Goal: Communication & Community: Answer question/provide support

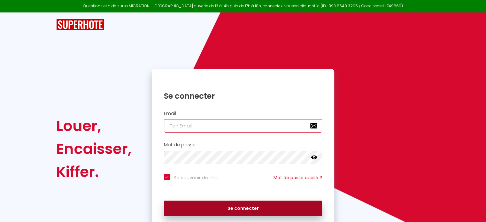
type input "[EMAIL_ADDRESS][DOMAIN_NAME]"
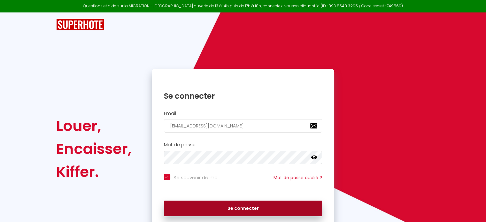
click at [225, 209] on button "Se connecter" at bounding box center [243, 209] width 158 height 16
checkbox input "true"
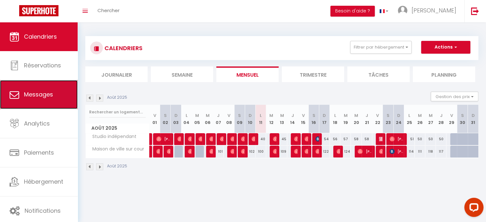
click at [31, 98] on span "Messages" at bounding box center [38, 94] width 29 height 8
select select "message"
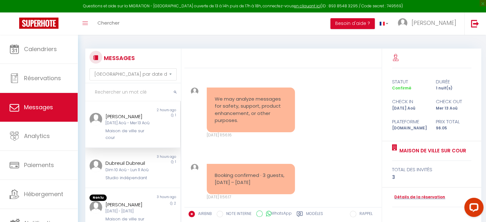
scroll to position [351, 0]
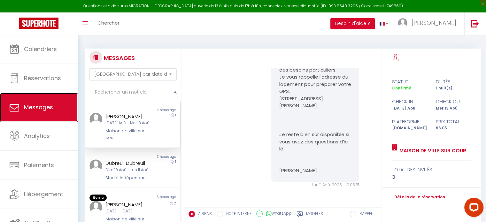
click at [33, 106] on span "Messages" at bounding box center [38, 107] width 29 height 8
click at [128, 123] on div "[DATE] Aoû - Mer 13 Aoû" at bounding box center [128, 123] width 47 height 6
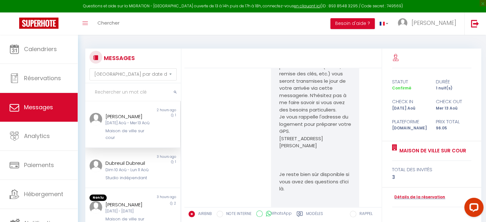
scroll to position [351, 0]
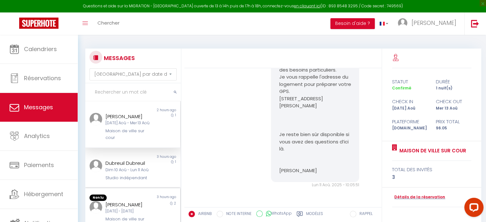
click at [130, 208] on div "[DATE] - [DATE]" at bounding box center [128, 211] width 47 height 6
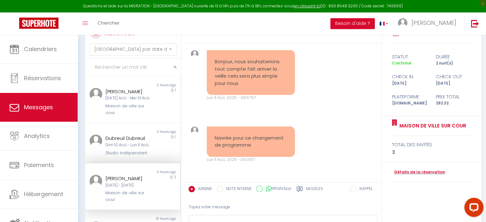
scroll to position [64, 0]
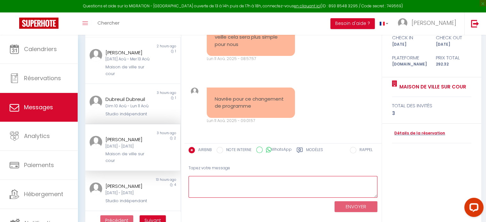
click at [244, 183] on textarea at bounding box center [282, 187] width 189 height 22
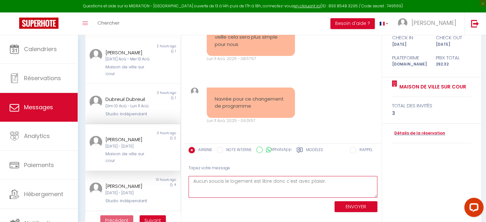
type textarea "Aucun soucis le logement est libre donc c'est avec plaisir."
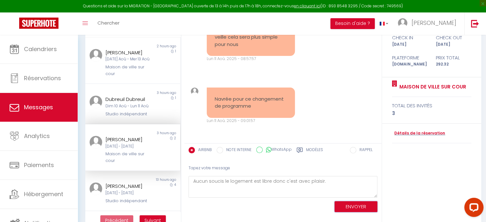
click at [357, 208] on button "ENVOYER" at bounding box center [355, 206] width 43 height 11
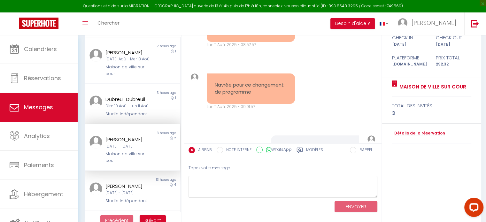
scroll to position [992, 0]
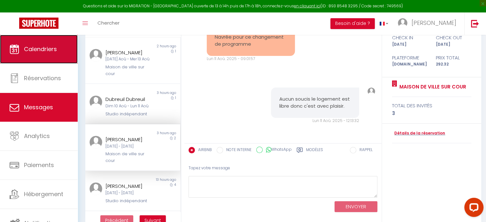
click at [40, 46] on span "Calendriers" at bounding box center [40, 49] width 33 height 8
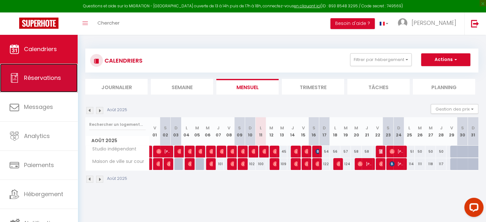
click at [41, 80] on span "Réservations" at bounding box center [42, 78] width 37 height 8
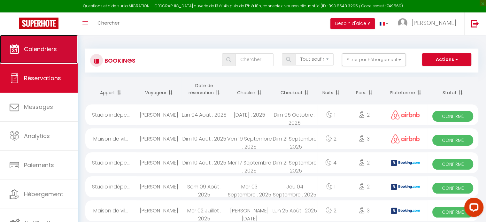
click at [43, 50] on span "Calendriers" at bounding box center [40, 49] width 33 height 8
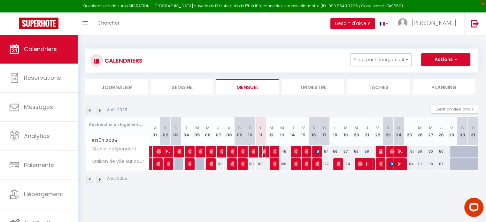
click at [263, 152] on img at bounding box center [264, 151] width 5 height 5
select select "KO"
select select "0"
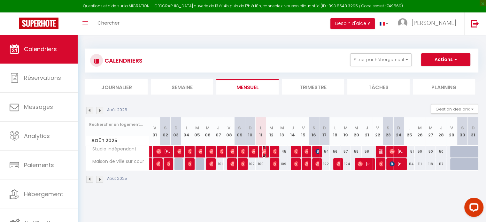
select select "1"
select select
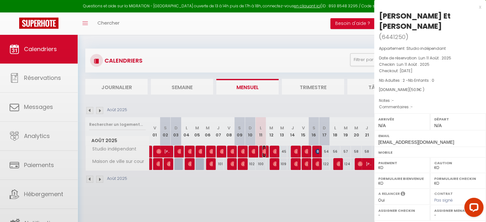
select select "47198"
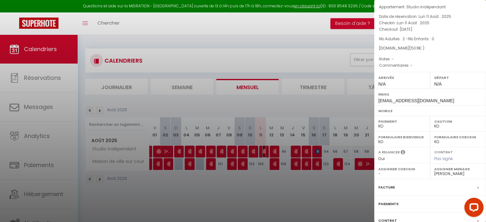
scroll to position [79, 0]
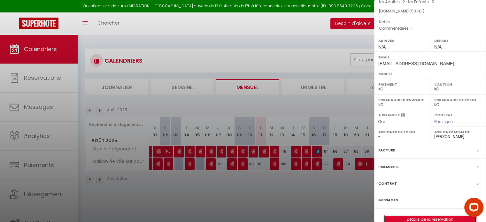
click at [424, 215] on link "Détails de la réservation" at bounding box center [430, 219] width 92 height 8
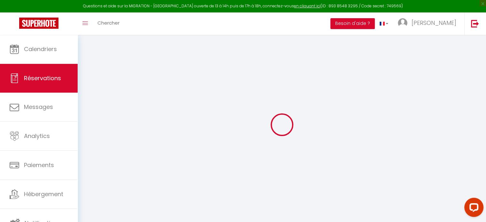
type input "[PERSON_NAME] Et [PERSON_NAME]"
type input "[EMAIL_ADDRESS][DOMAIN_NAME]"
select select
type input "8.64"
select select "69945"
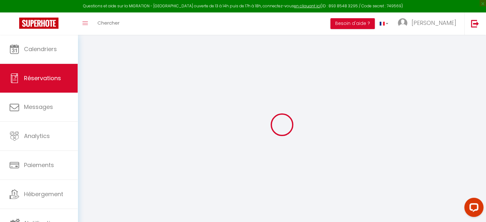
select select "1"
select select
type input "2"
select select "10"
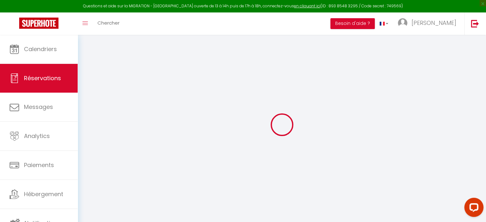
select select
type input "48"
checkbox input "false"
type input "50.11"
select select "1"
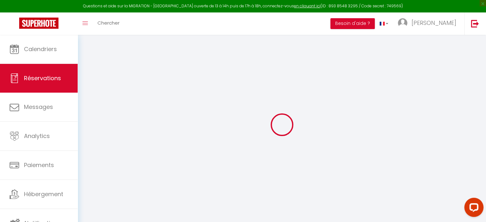
type input "0"
select select
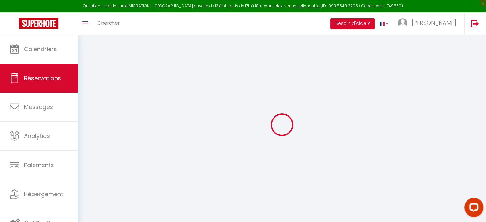
select select
select select "14"
checkbox input "false"
select select
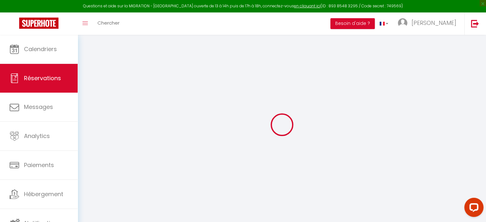
select select
checkbox input "false"
select select
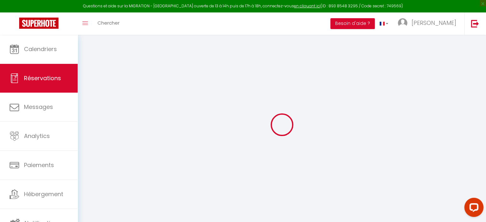
checkbox input "false"
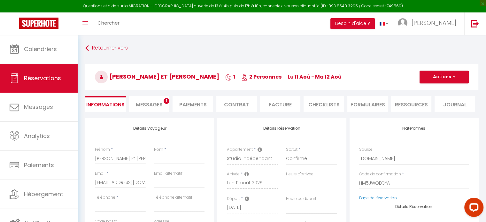
select select
checkbox input "false"
select select
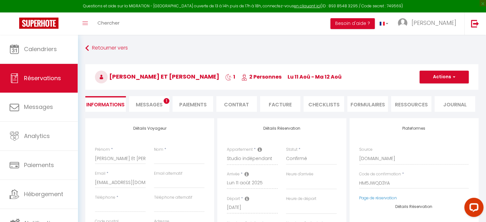
type input "2.11"
select select
checkbox input "false"
select select
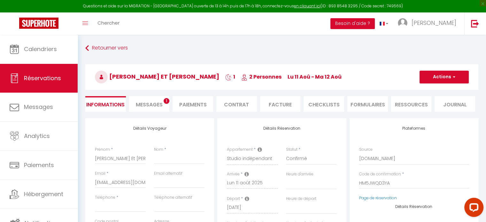
checkbox input "false"
select select
click at [150, 104] on span "Messages" at bounding box center [149, 104] width 27 height 7
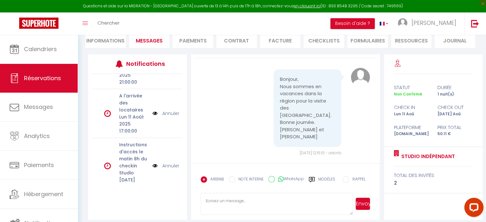
scroll to position [138, 0]
